Goal: Navigation & Orientation: Go to known website

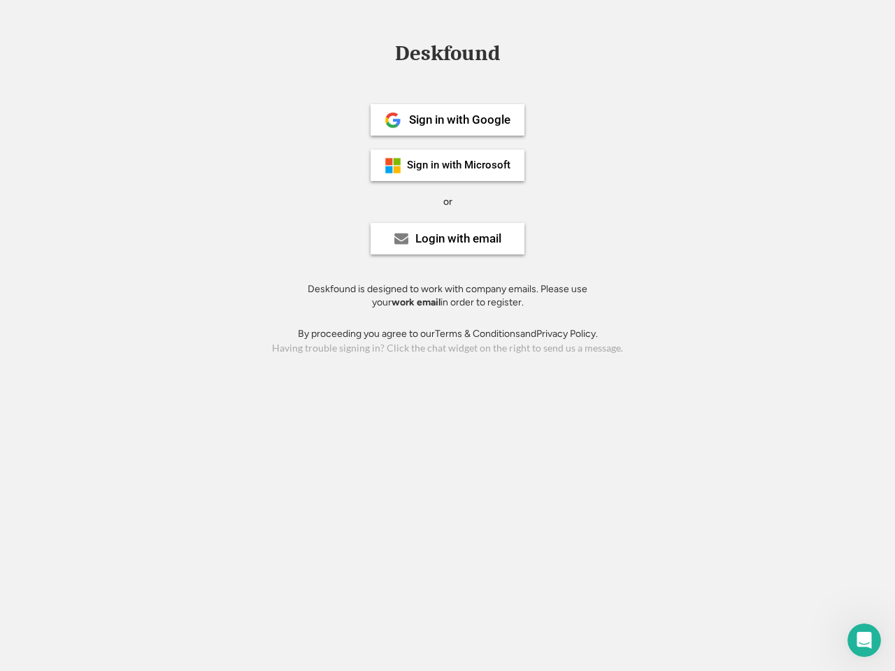
click at [448, 200] on div "or" at bounding box center [447, 202] width 9 height 14
click at [448, 56] on div "Deskfound" at bounding box center [447, 54] width 119 height 22
click at [383, 52] on div "Deskfound" at bounding box center [447, 56] width 895 height 27
click at [448, 56] on div "Deskfound" at bounding box center [447, 54] width 119 height 22
click at [448, 201] on div "or" at bounding box center [447, 202] width 9 height 14
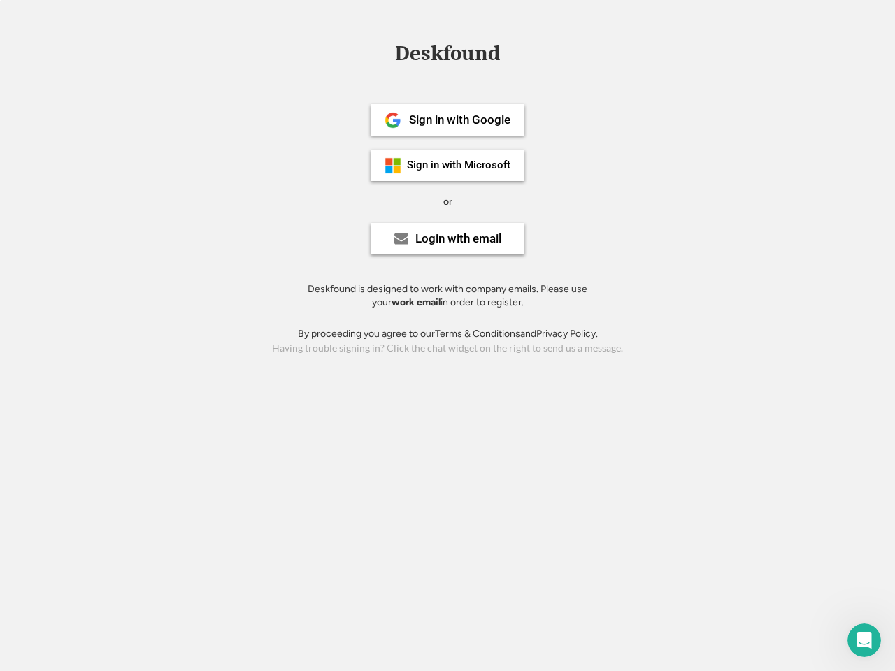
click at [448, 120] on div "Sign in with Google" at bounding box center [459, 120] width 101 height 12
click at [459, 120] on div "Sign in with Google" at bounding box center [459, 120] width 101 height 12
click at [393, 120] on img at bounding box center [393, 120] width 17 height 17
click at [448, 165] on div "Sign in with Microsoft" at bounding box center [459, 165] width 104 height 10
click at [459, 165] on div "Sign in with Microsoft" at bounding box center [459, 165] width 104 height 10
